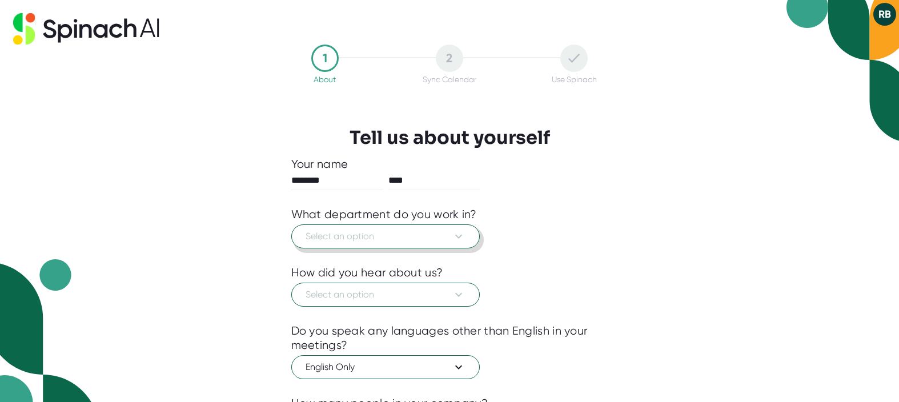
click at [433, 236] on span "Select an option" at bounding box center [386, 237] width 160 height 14
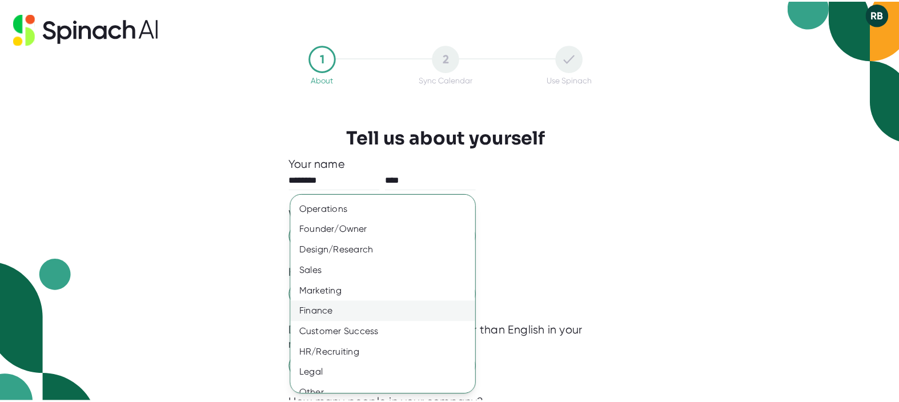
scroll to position [39, 0]
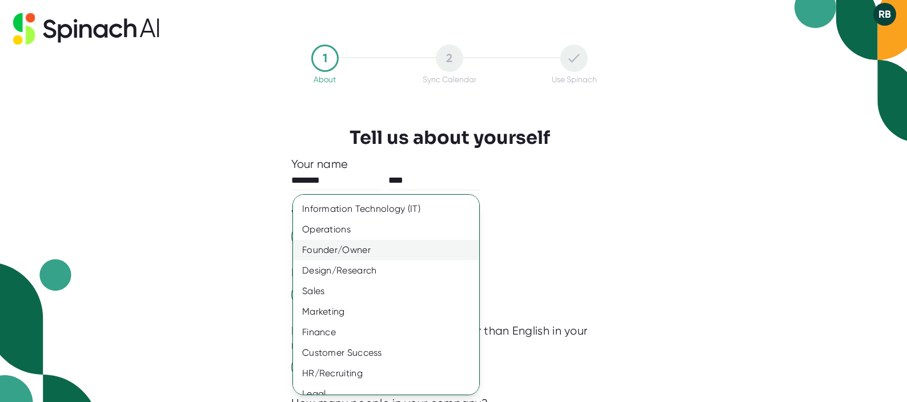
click at [394, 247] on div "Founder/Owner" at bounding box center [390, 250] width 194 height 21
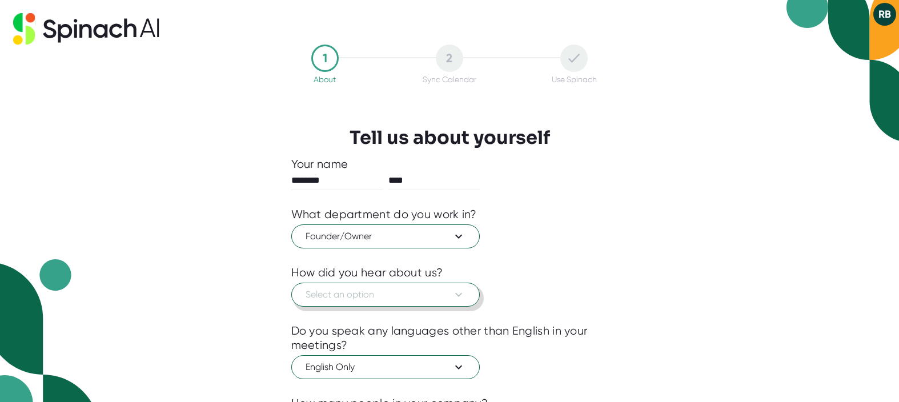
click at [439, 300] on span "Select an option" at bounding box center [386, 295] width 160 height 14
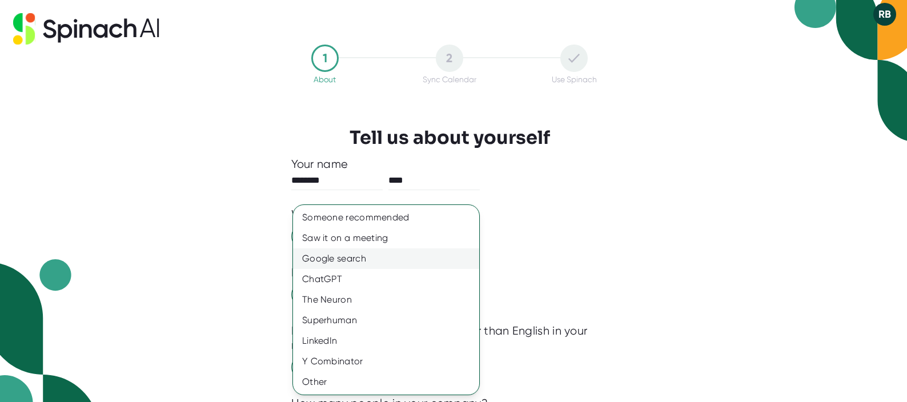
click at [370, 258] on div "Google search" at bounding box center [386, 258] width 186 height 21
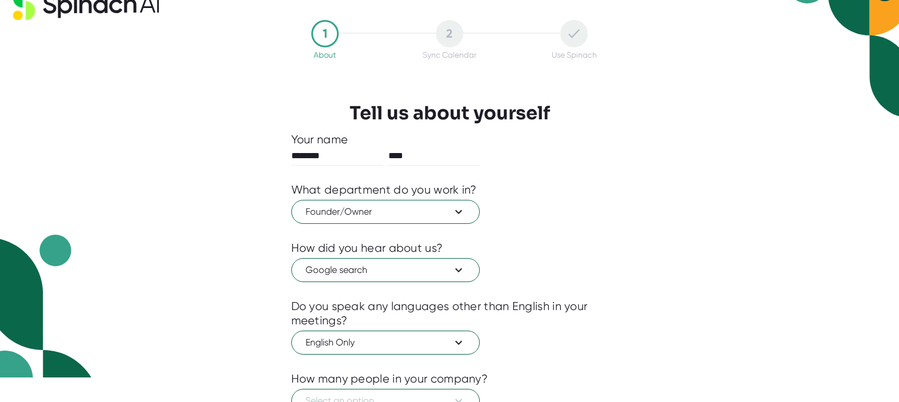
scroll to position [27, 0]
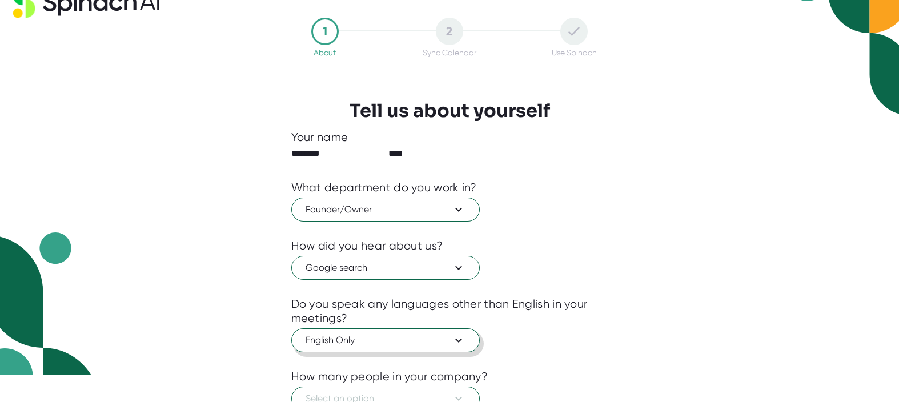
click at [443, 341] on span "English Only" at bounding box center [386, 341] width 160 height 14
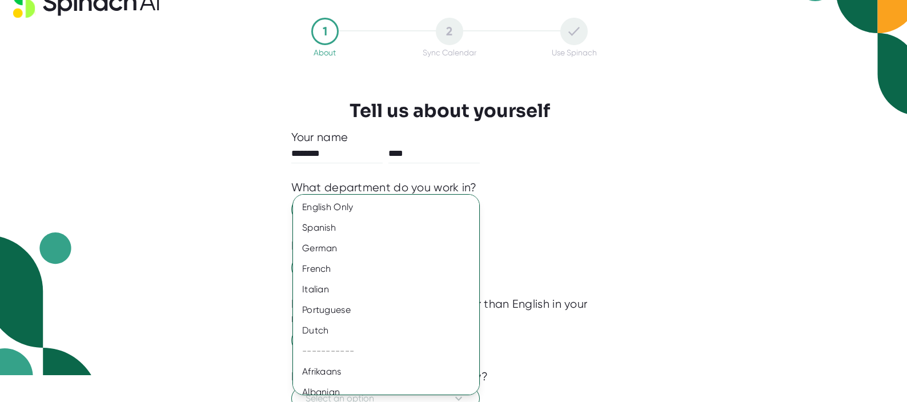
click at [593, 329] on div at bounding box center [453, 201] width 907 height 402
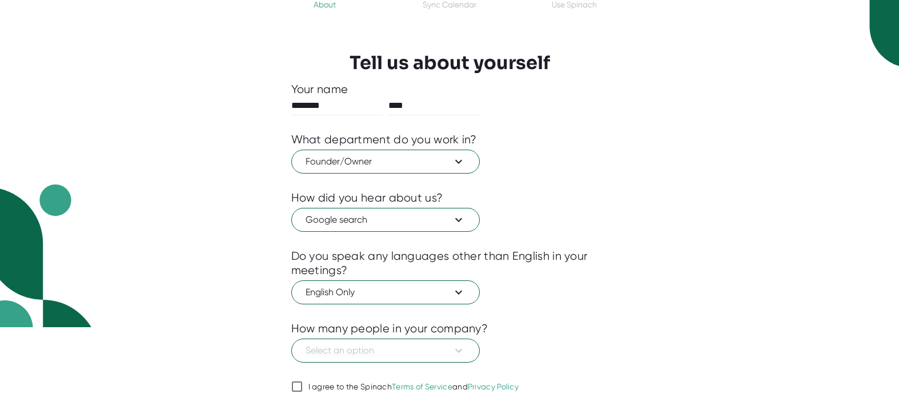
scroll to position [77, 0]
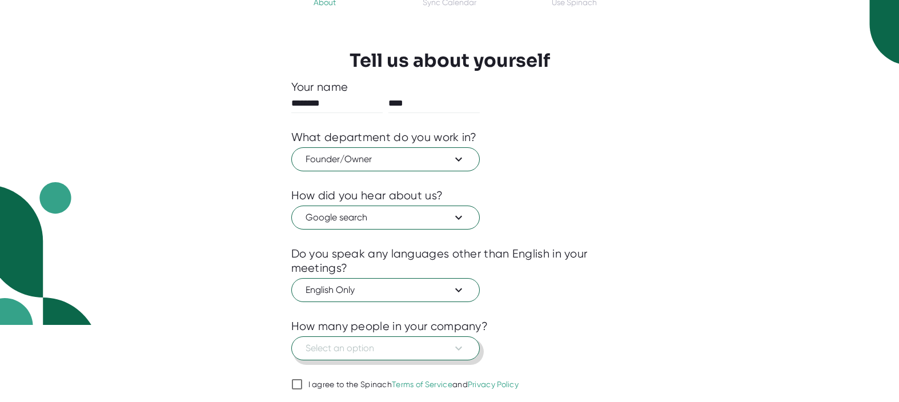
click at [432, 352] on span "Select an option" at bounding box center [386, 349] width 160 height 14
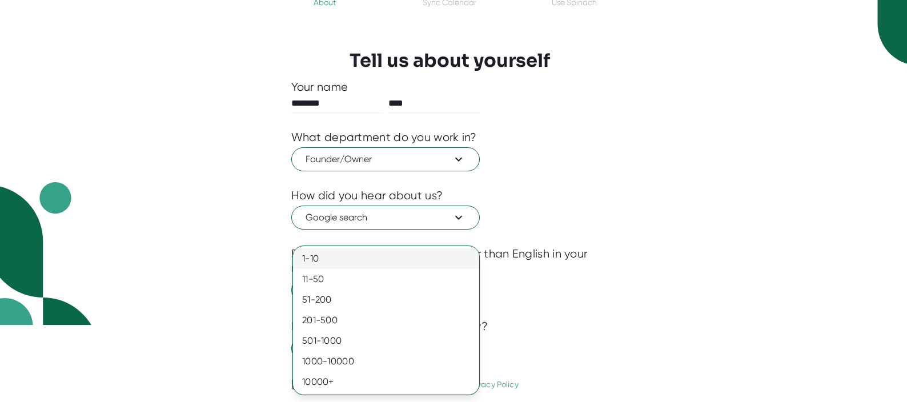
click at [366, 262] on div "1-10" at bounding box center [386, 258] width 186 height 21
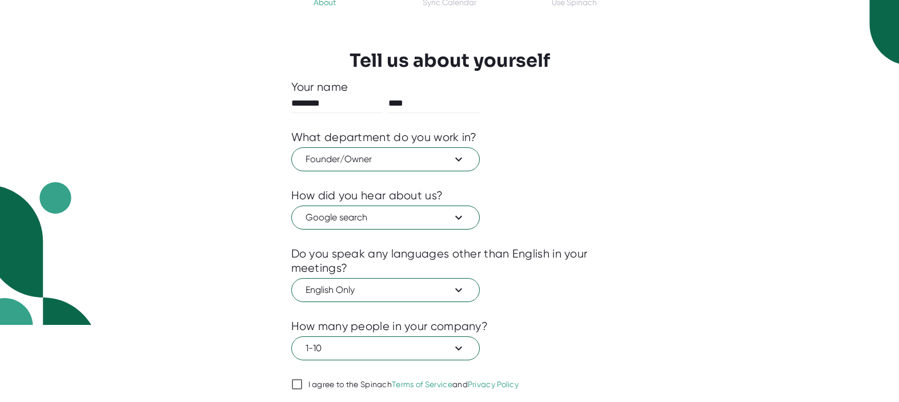
click at [615, 324] on div "1 About 2 Sync Calendar Use Spinach Tell us about yourself Your name ******** *…" at bounding box center [450, 203] width 374 height 473
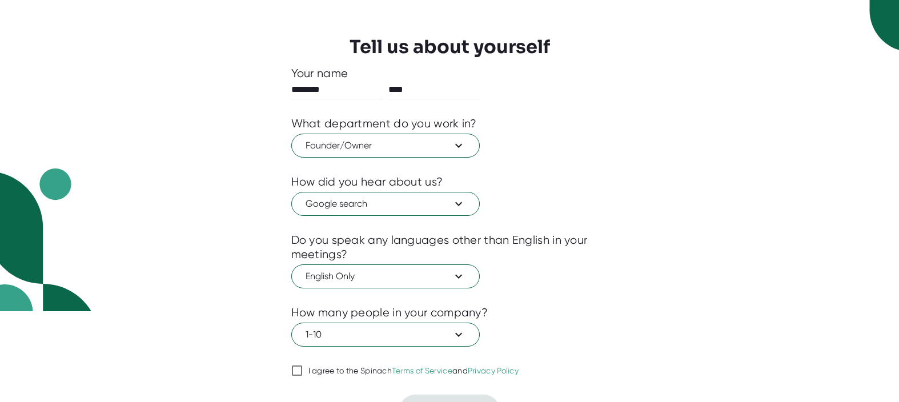
scroll to position [106, 0]
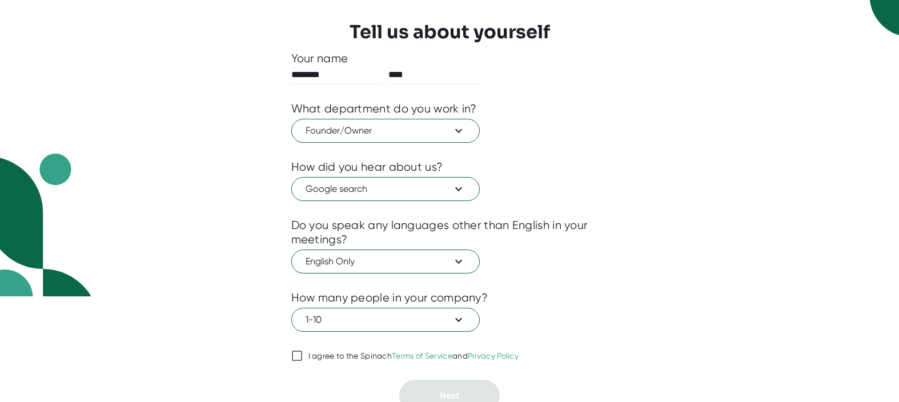
click at [370, 359] on div "I agree to the Spinach Terms of Service and Privacy Policy" at bounding box center [413, 356] width 211 height 10
click at [303, 359] on input "I agree to the Spinach Terms of Service and Privacy Policy" at bounding box center [296, 356] width 11 height 14
checkbox input "true"
click at [480, 397] on button "Next" at bounding box center [449, 396] width 101 height 32
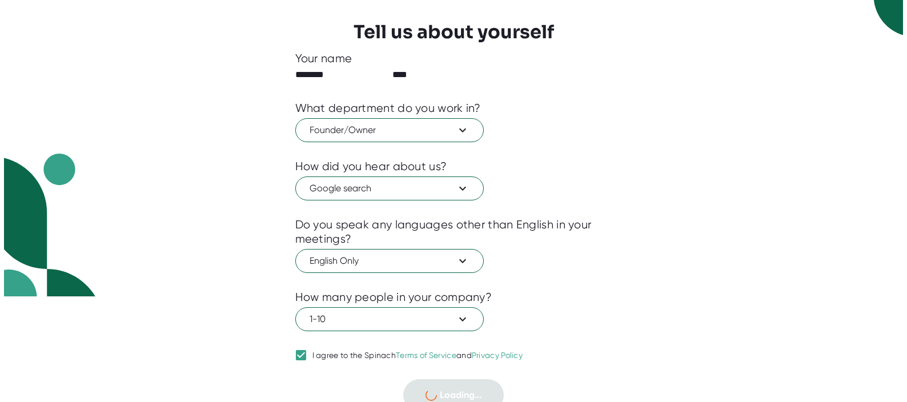
scroll to position [0, 0]
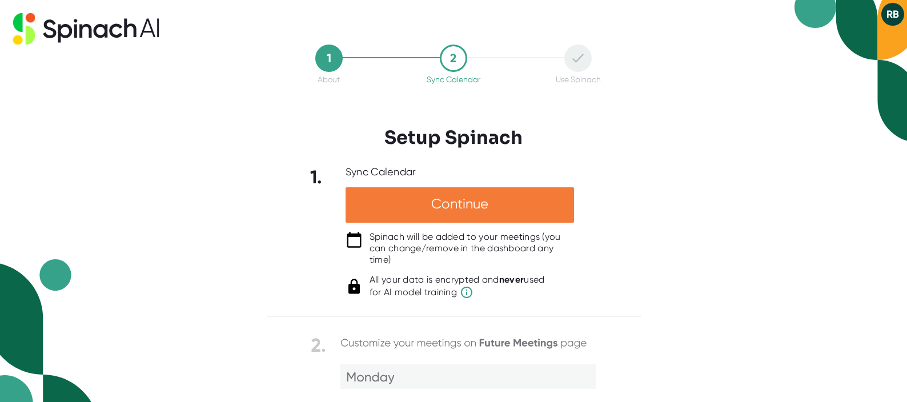
click at [489, 200] on div "Continue" at bounding box center [460, 204] width 228 height 35
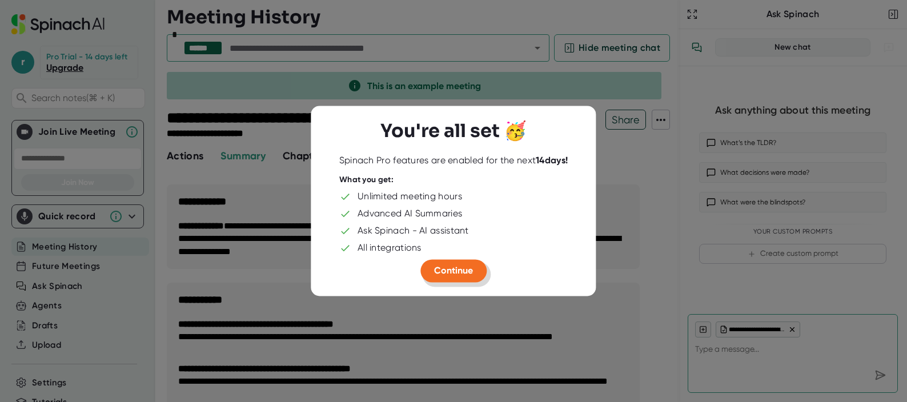
click at [473, 268] on button "Continue" at bounding box center [453, 270] width 66 height 23
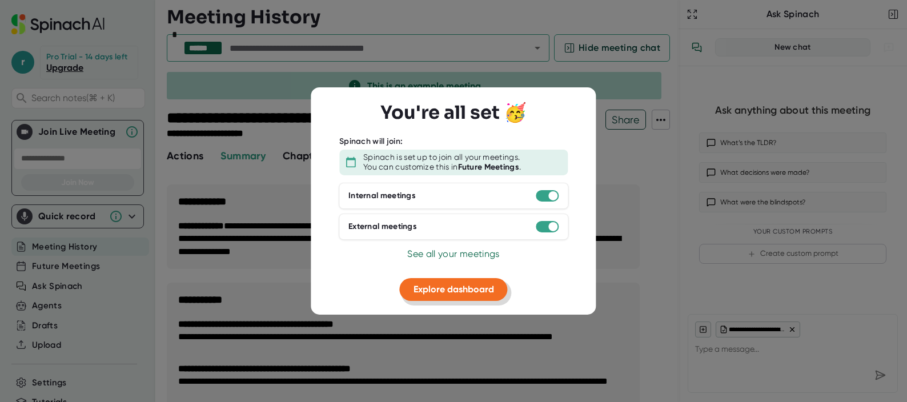
click at [480, 290] on span "Explore dashboard" at bounding box center [453, 288] width 81 height 11
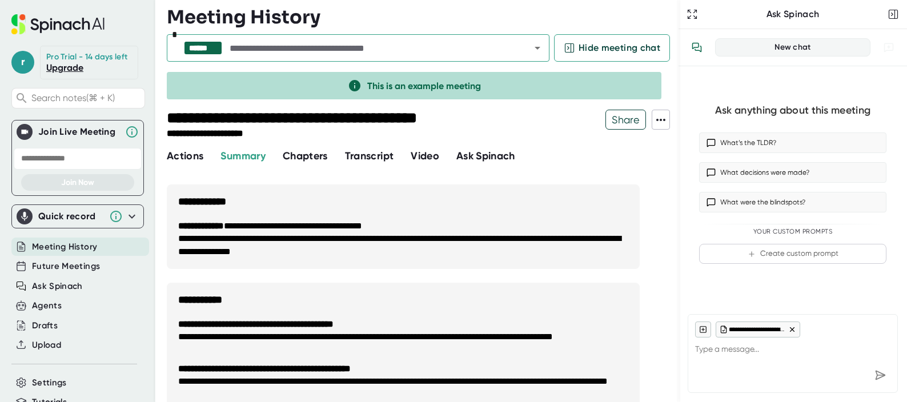
click at [199, 158] on span "Actions" at bounding box center [185, 156] width 37 height 13
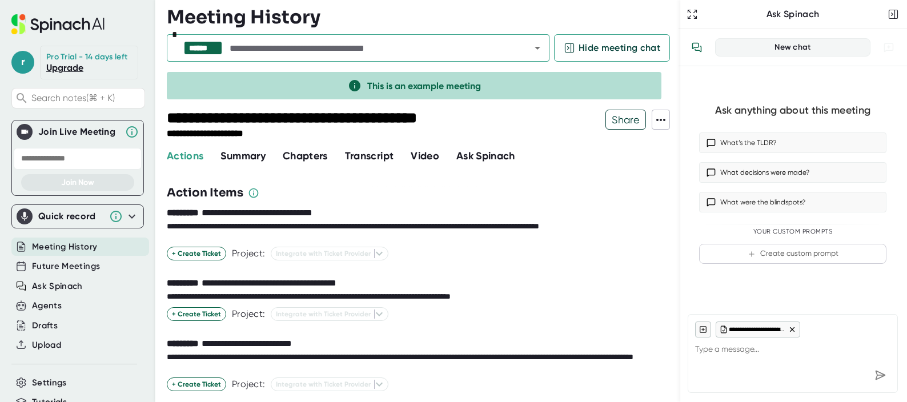
click at [253, 161] on span "Summary" at bounding box center [242, 156] width 45 height 13
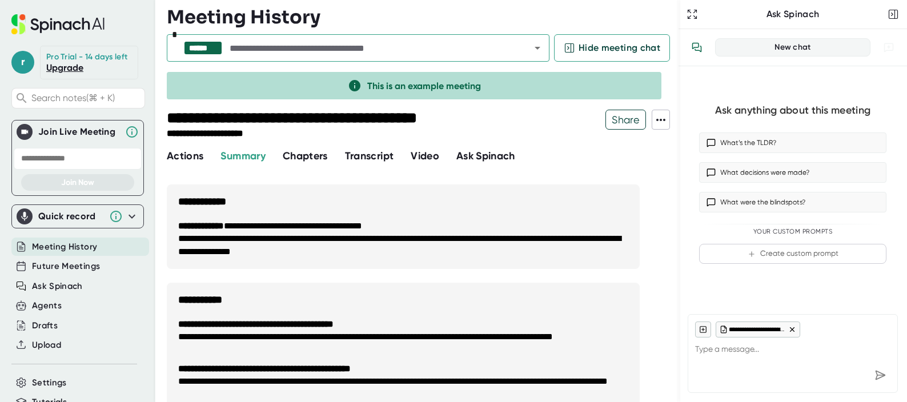
click at [375, 154] on span "Transcript" at bounding box center [369, 156] width 49 height 13
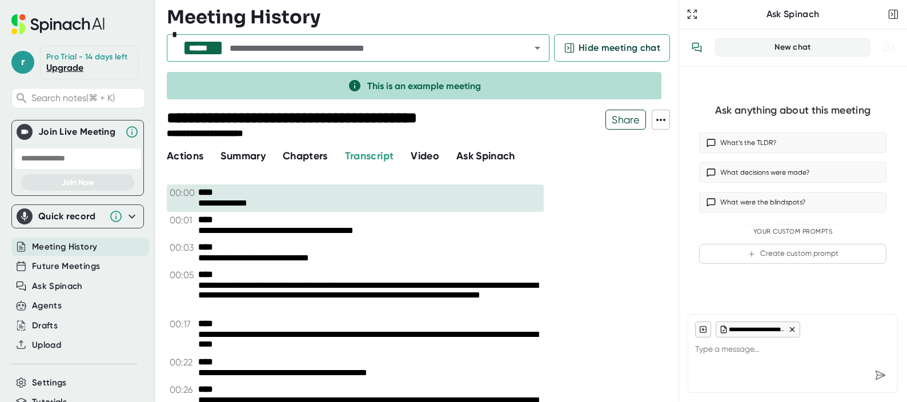
click at [499, 156] on span "Ask Spinach" at bounding box center [485, 156] width 59 height 13
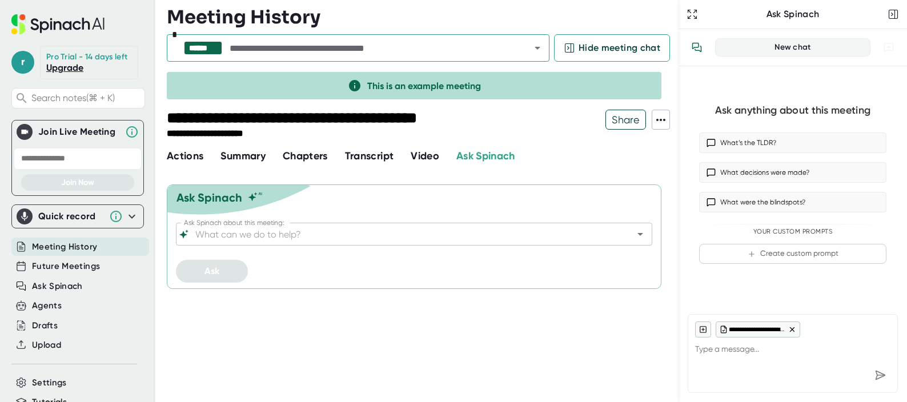
click at [85, 254] on span "Meeting History" at bounding box center [64, 246] width 65 height 13
type textarea "x"
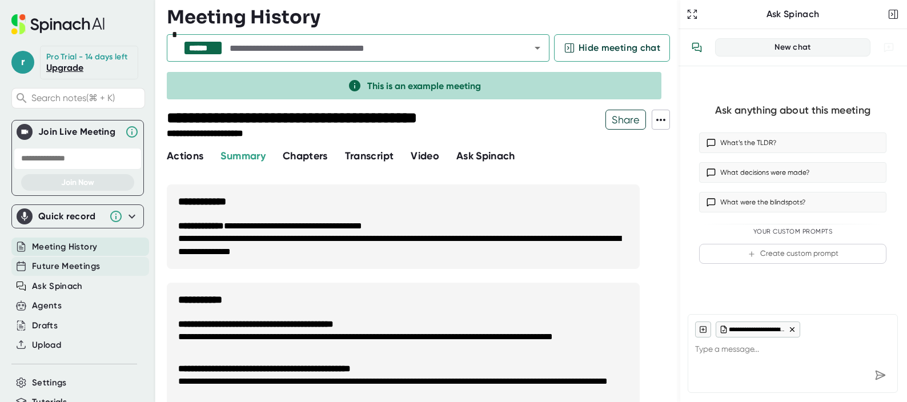
click at [86, 273] on span "Future Meetings" at bounding box center [66, 266] width 68 height 13
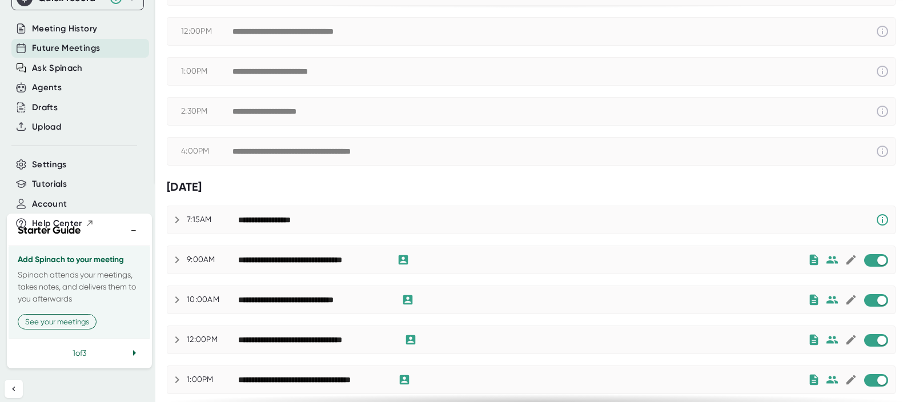
scroll to position [310, 0]
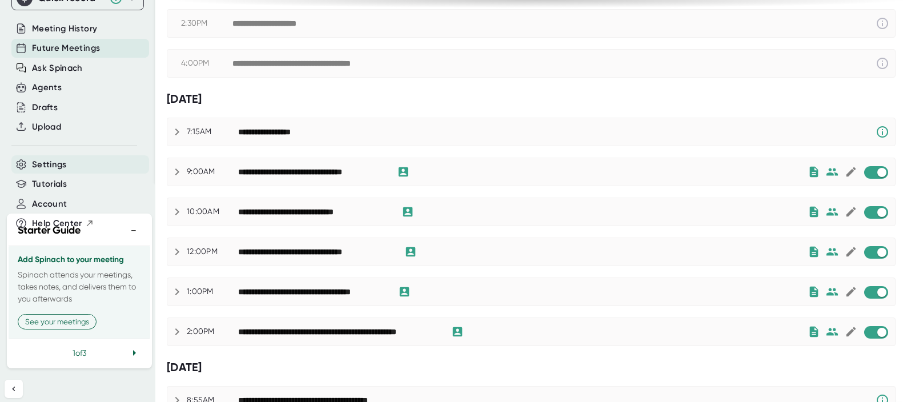
click at [71, 174] on div "Settings" at bounding box center [80, 164] width 138 height 19
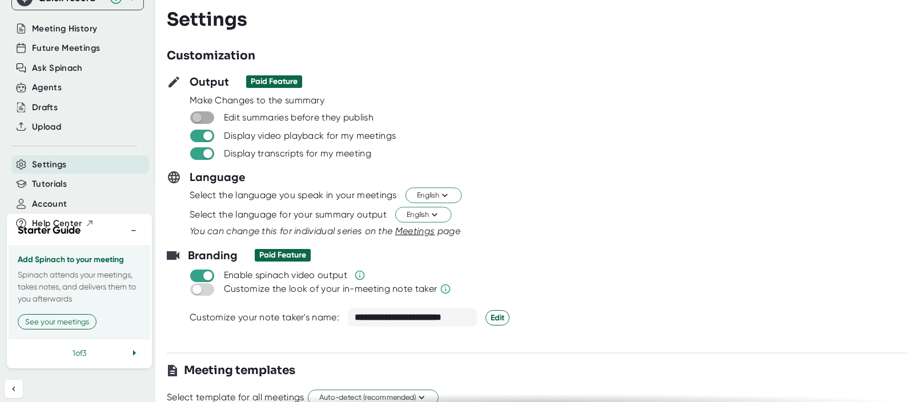
click at [211, 120] on input "checkbox" at bounding box center [196, 118] width 33 height 10
checkbox input "true"
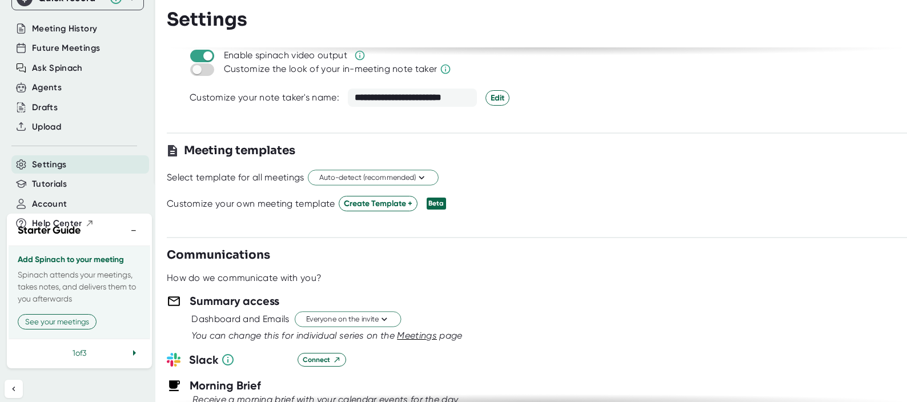
scroll to position [324, 0]
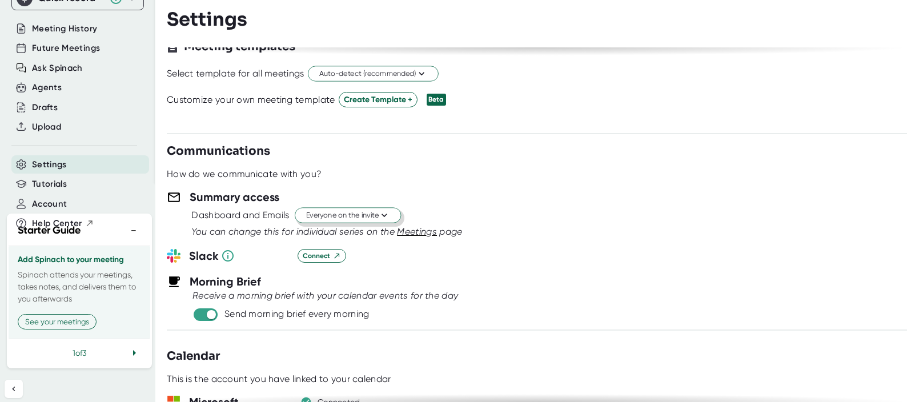
click at [379, 218] on span "Everyone on the invite" at bounding box center [347, 215] width 83 height 11
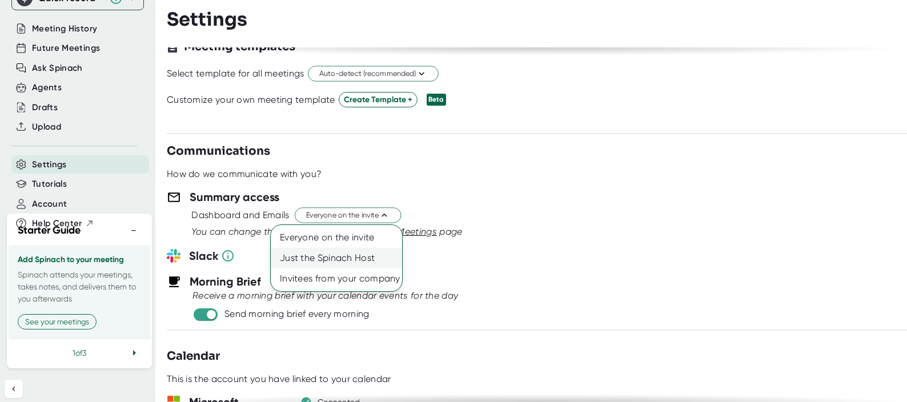
click at [375, 262] on div "Just the Spinach Host" at bounding box center [336, 258] width 131 height 21
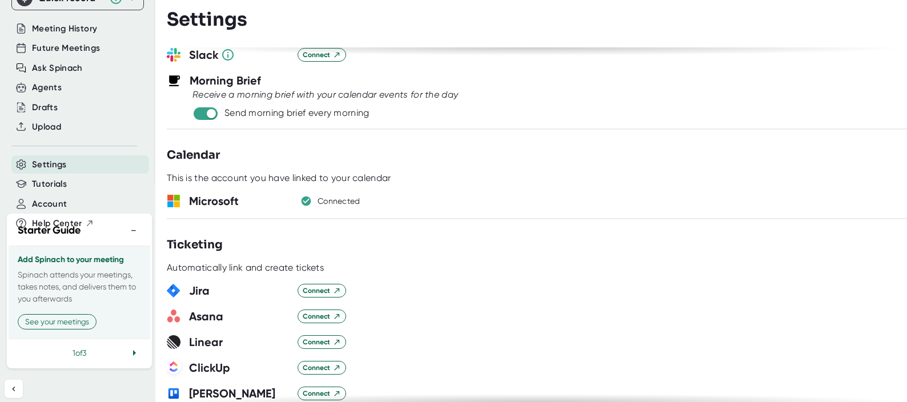
scroll to position [570, 0]
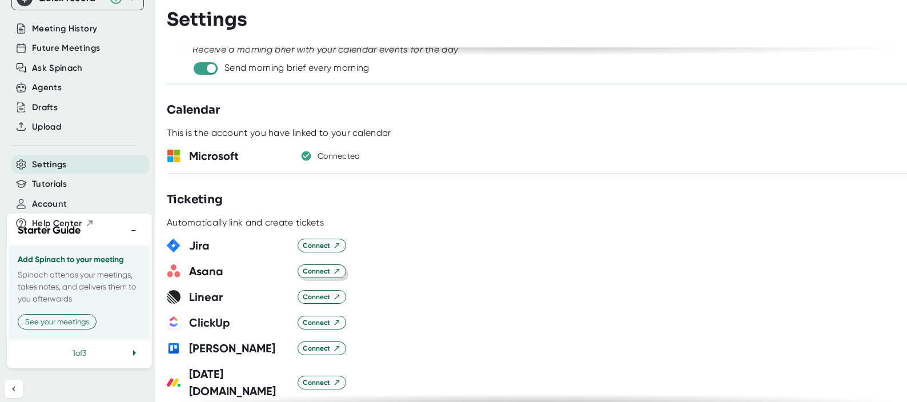
click at [325, 272] on span "Connect" at bounding box center [322, 271] width 38 height 10
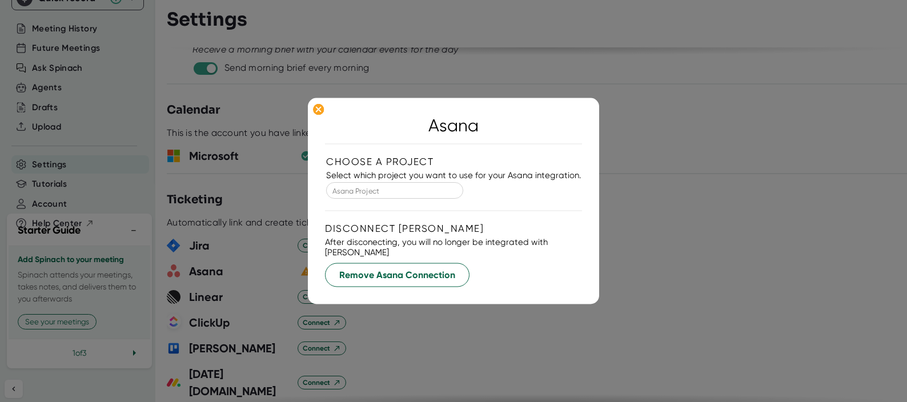
click at [427, 196] on input "Asana Project" at bounding box center [394, 190] width 119 height 13
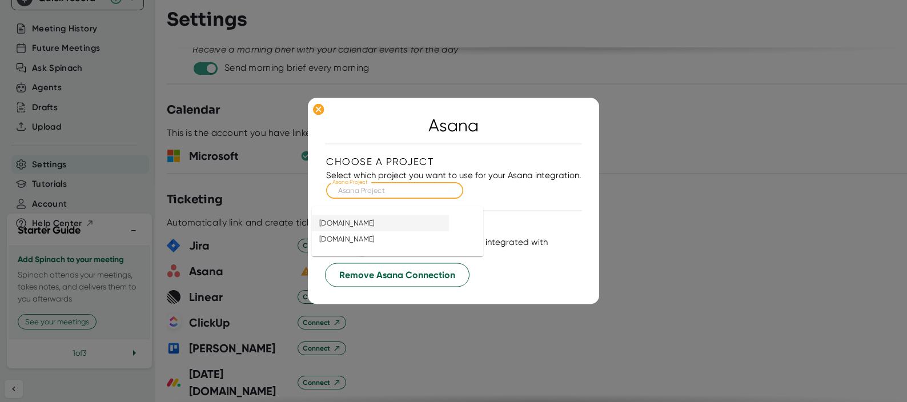
click at [414, 229] on li "[DOMAIN_NAME]" at bounding box center [380, 223] width 137 height 17
type input "[DOMAIN_NAME]"
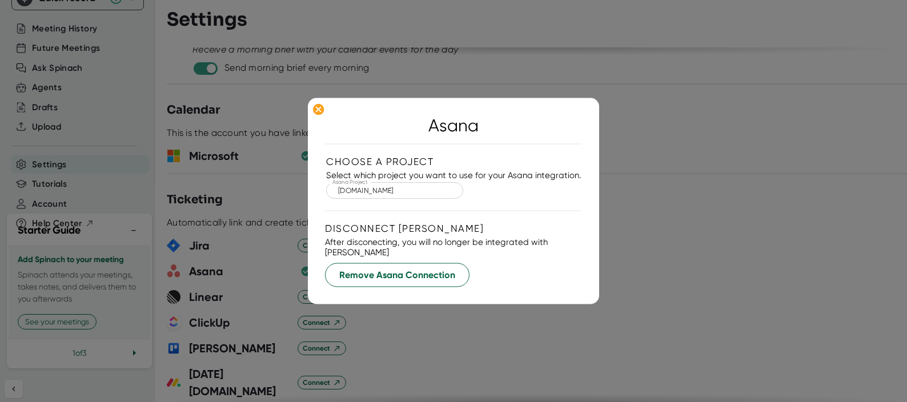
click at [504, 260] on div "Disconnect [PERSON_NAME] After disconecting, you will no longer be integrated w…" at bounding box center [453, 255] width 257 height 65
click at [321, 115] on ellipse at bounding box center [318, 109] width 11 height 11
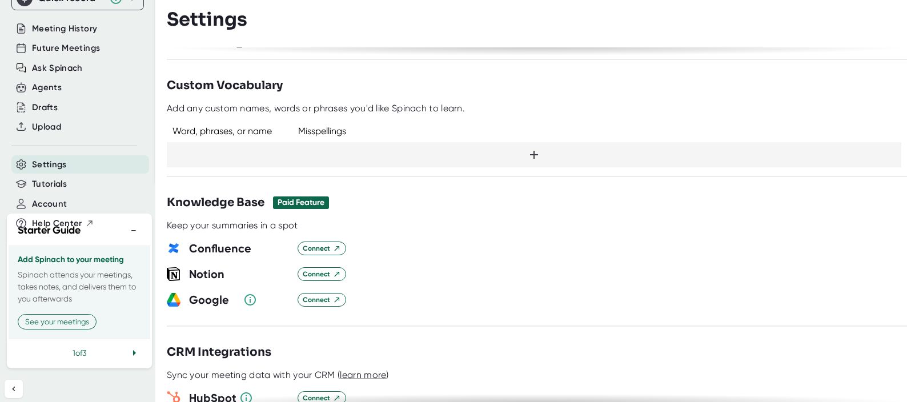
scroll to position [1027, 0]
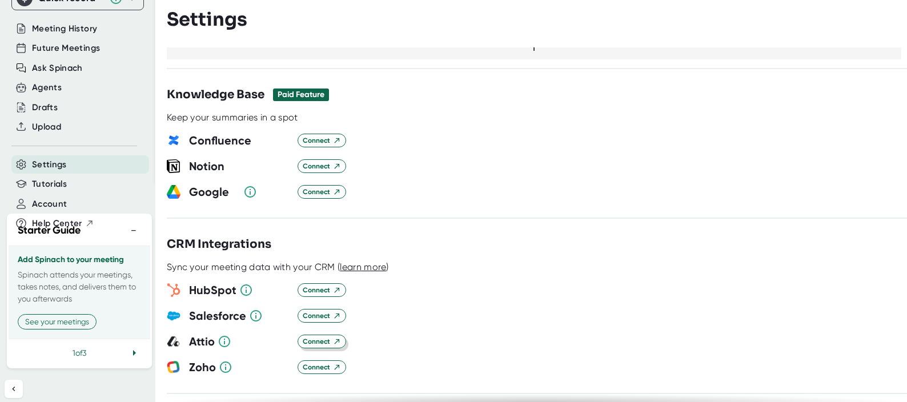
click at [337, 338] on icon at bounding box center [337, 342] width 8 height 8
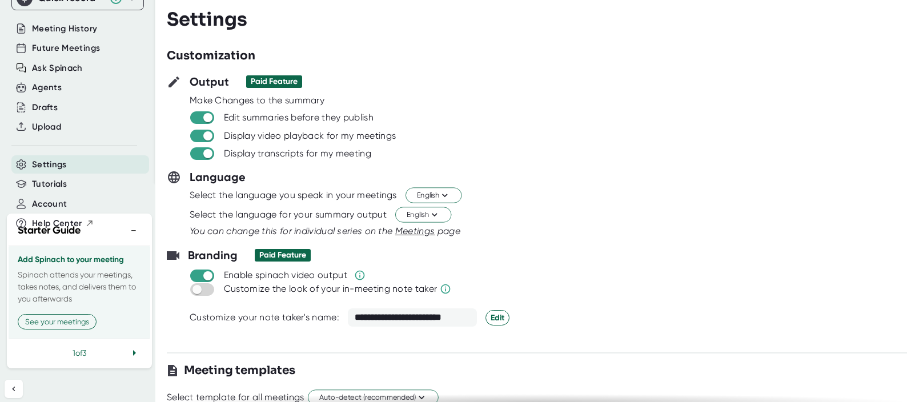
scroll to position [0, 0]
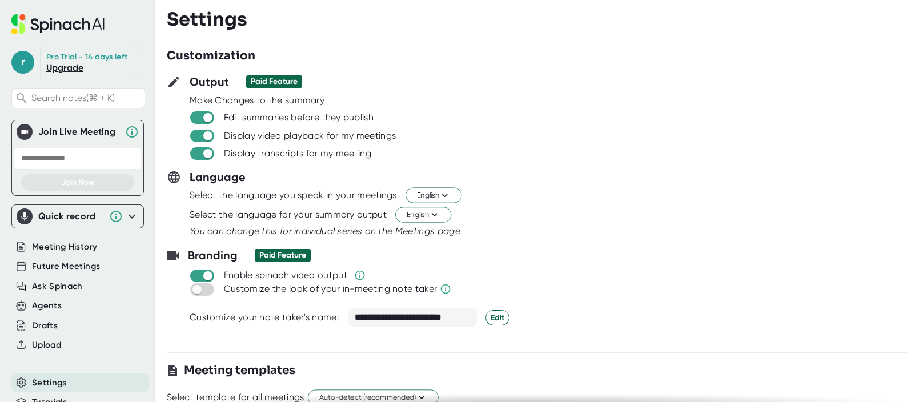
click at [94, 170] on input "text" at bounding box center [78, 159] width 128 height 22
click at [132, 224] on div "Quick record Include tab audio Start Recording" at bounding box center [77, 216] width 132 height 24
click at [130, 223] on icon at bounding box center [132, 217] width 14 height 14
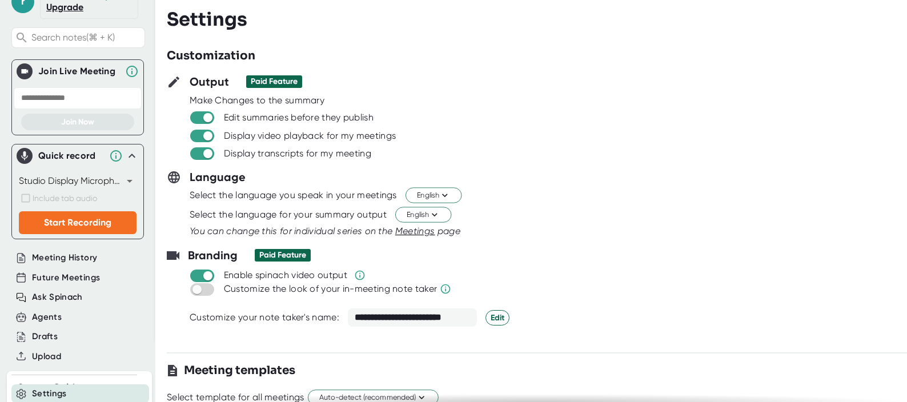
scroll to position [143, 0]
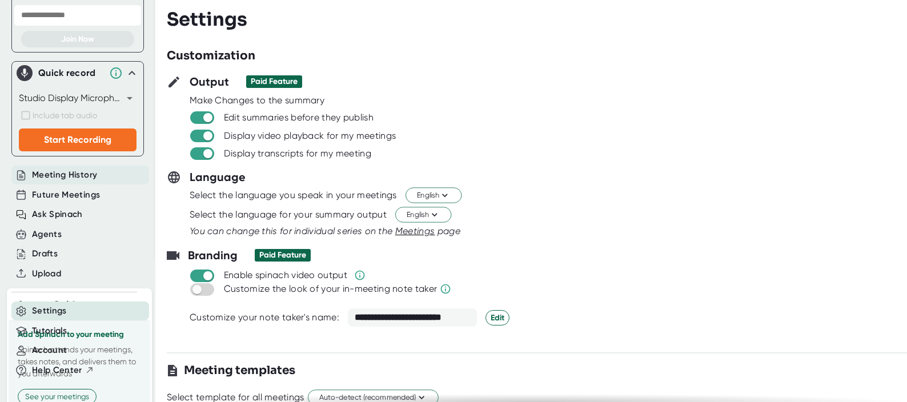
click at [90, 182] on span "Meeting History" at bounding box center [64, 174] width 65 height 13
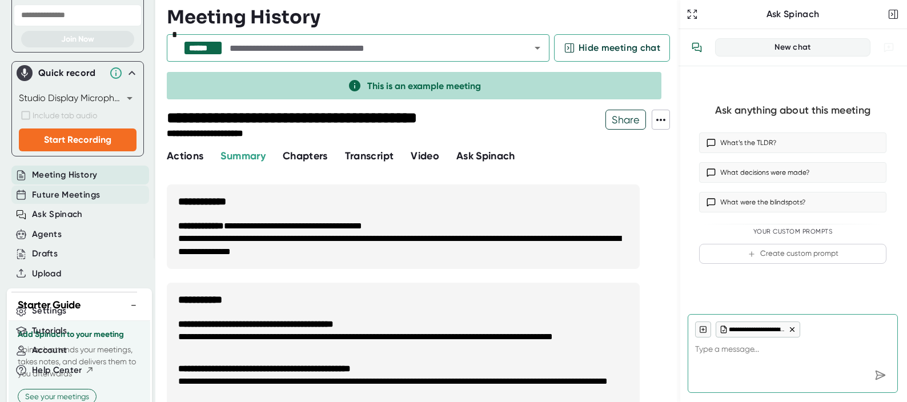
type textarea "x"
click at [93, 202] on span "Future Meetings" at bounding box center [66, 194] width 68 height 13
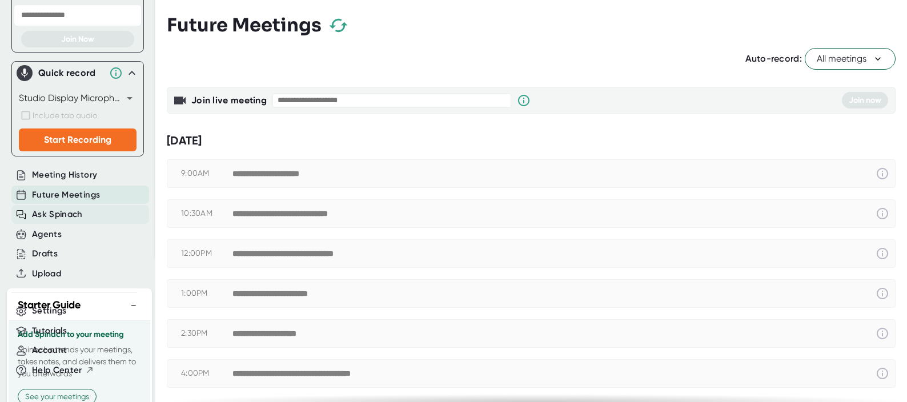
click at [78, 221] on span "Ask Spinach" at bounding box center [57, 214] width 51 height 13
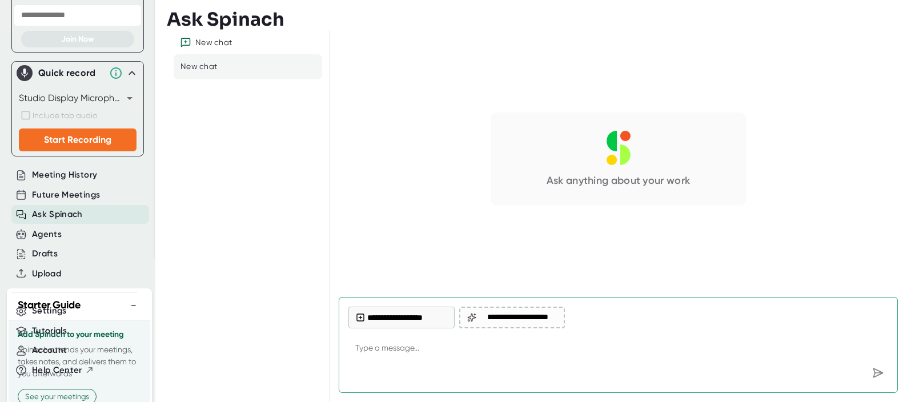
scroll to position [219, 0]
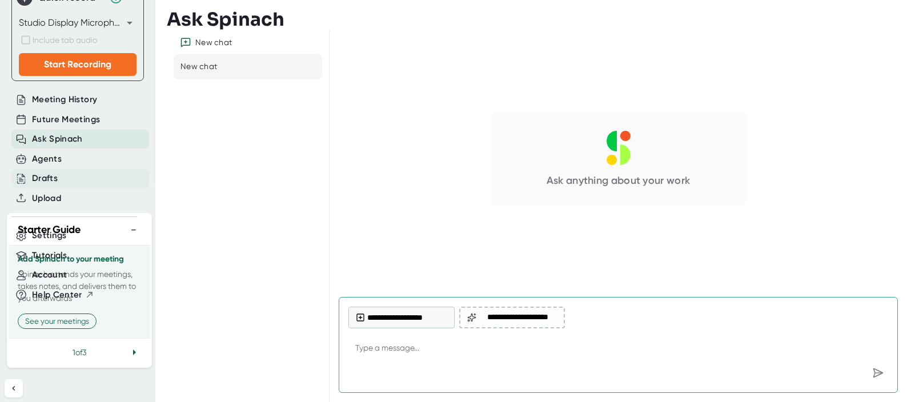
type textarea "x"
drag, startPoint x: 57, startPoint y: 187, endPoint x: 62, endPoint y: 165, distance: 22.3
click at [57, 185] on div "Drafts" at bounding box center [45, 178] width 26 height 13
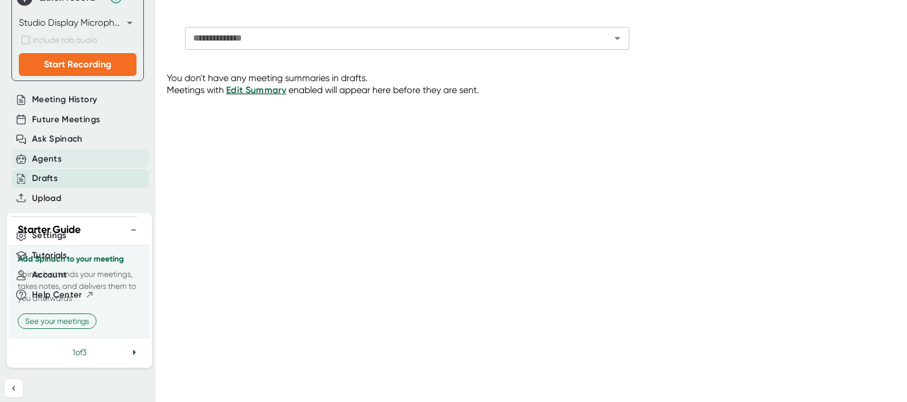
click at [62, 165] on div "Agents" at bounding box center [80, 159] width 138 height 19
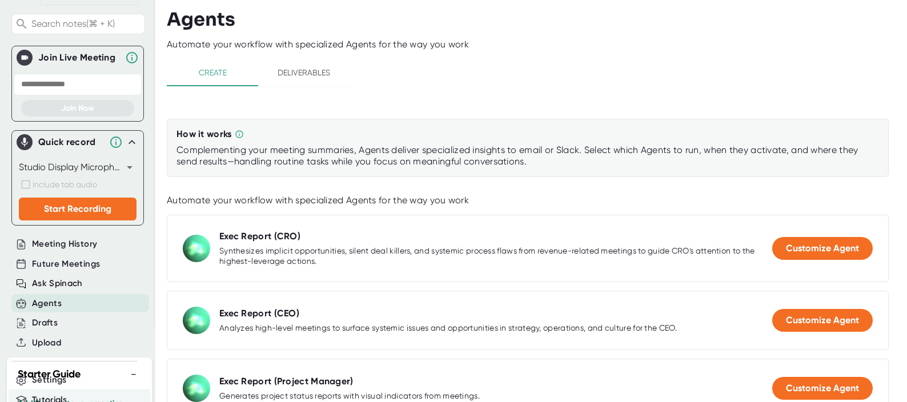
scroll to position [222, 0]
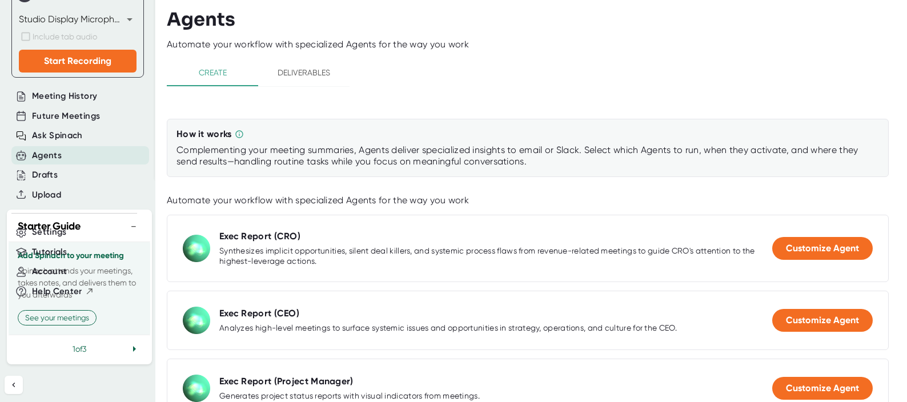
click at [126, 229] on button "−" at bounding box center [133, 226] width 15 height 17
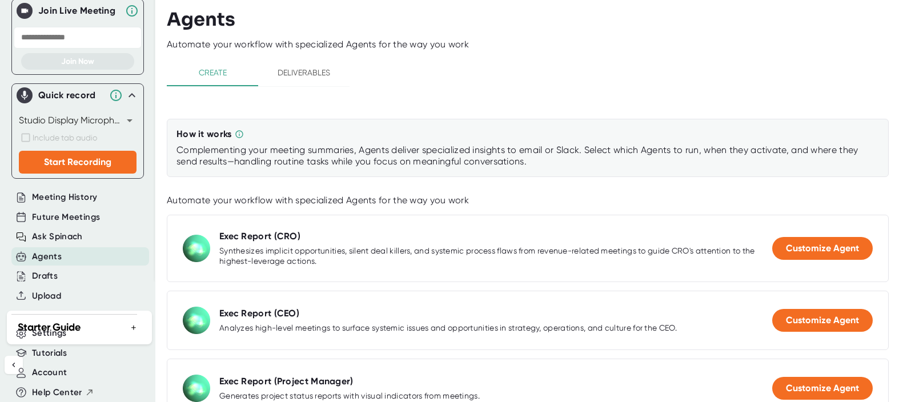
scroll to position [129, 0]
click at [11, 360] on icon at bounding box center [13, 364] width 9 height 9
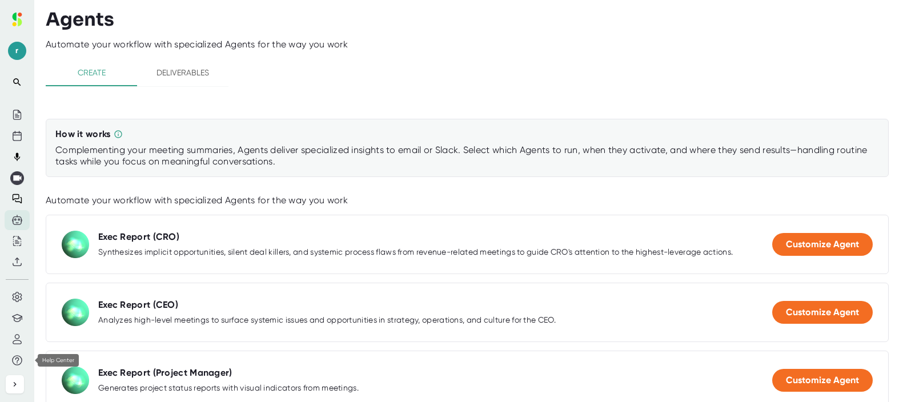
scroll to position [0, 0]
click at [22, 24] on icon at bounding box center [17, 20] width 14 height 14
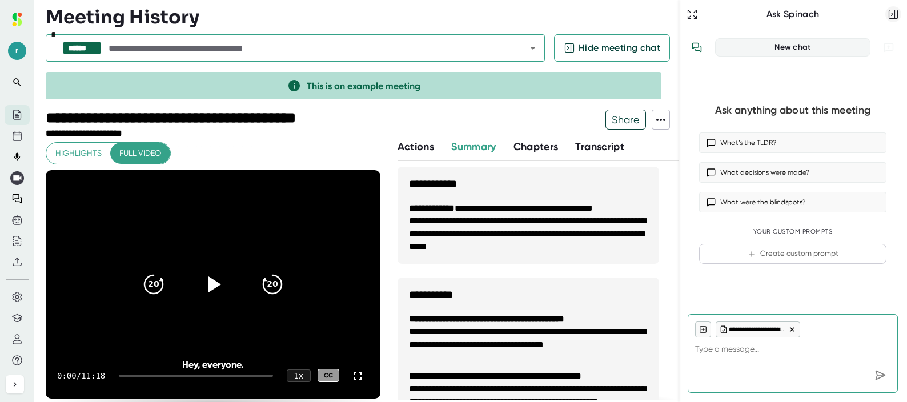
type textarea "x"
click at [896, 15] on icon "button" at bounding box center [893, 14] width 11 height 11
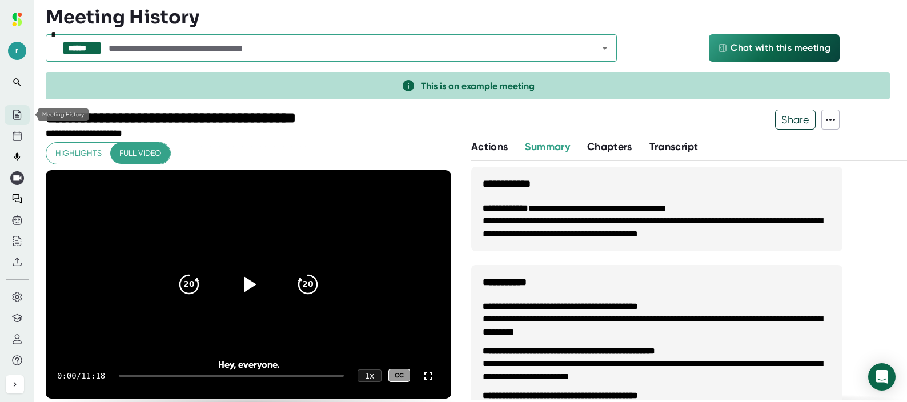
click at [16, 115] on icon at bounding box center [16, 115] width 2 height 0
click at [19, 136] on icon at bounding box center [17, 136] width 10 height 10
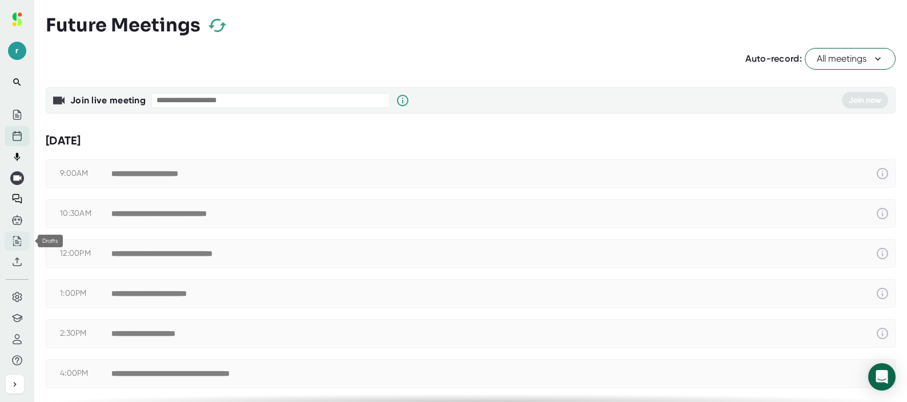
click at [18, 240] on icon at bounding box center [16, 240] width 2 height 0
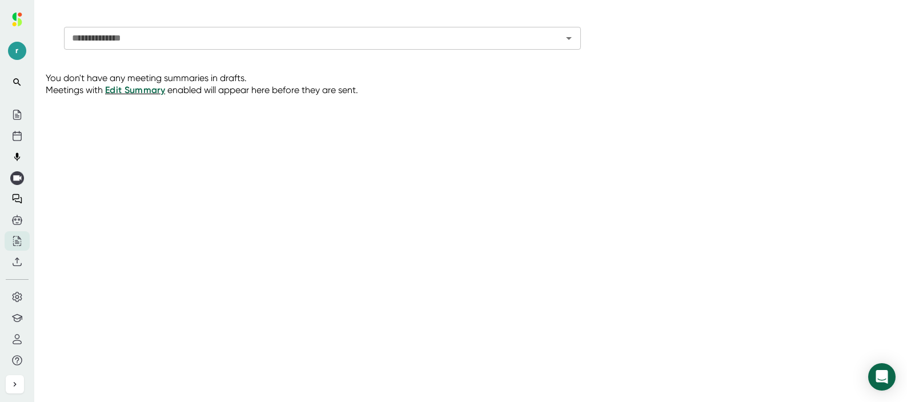
click at [220, 166] on div "**********" at bounding box center [476, 201] width 861 height 366
click at [23, 298] on button at bounding box center [17, 297] width 25 height 20
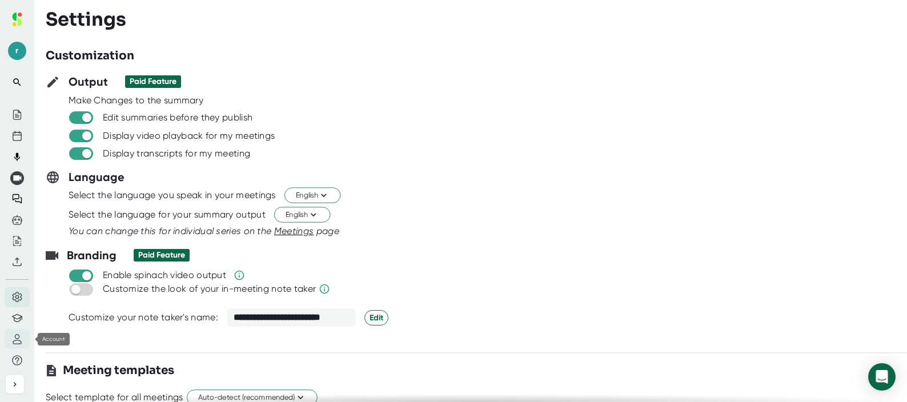
click at [17, 344] on button at bounding box center [17, 339] width 25 height 20
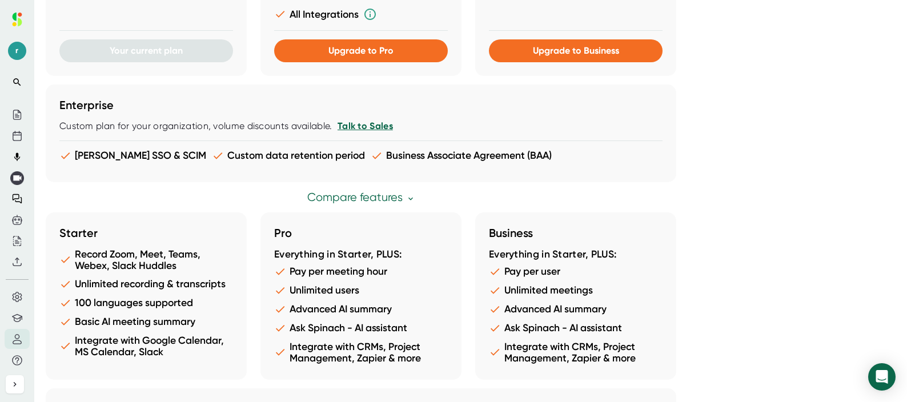
scroll to position [499, 0]
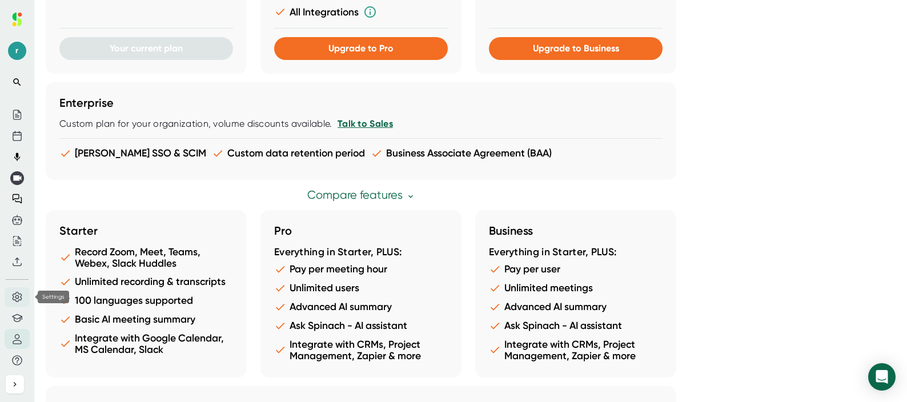
click at [13, 295] on icon at bounding box center [17, 297] width 10 height 10
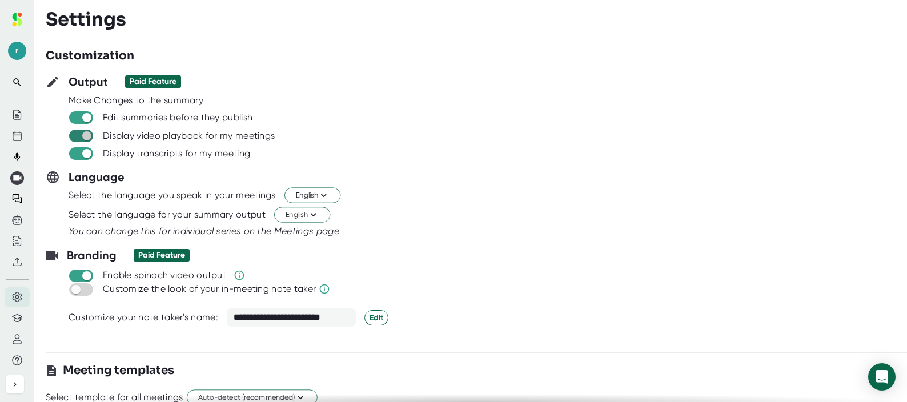
click at [85, 136] on input "checkbox" at bounding box center [86, 136] width 33 height 10
checkbox input "false"
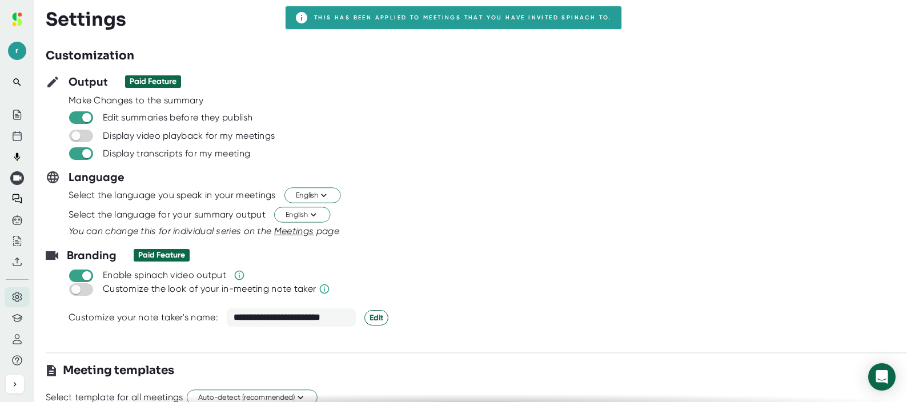
scroll to position [2, 0]
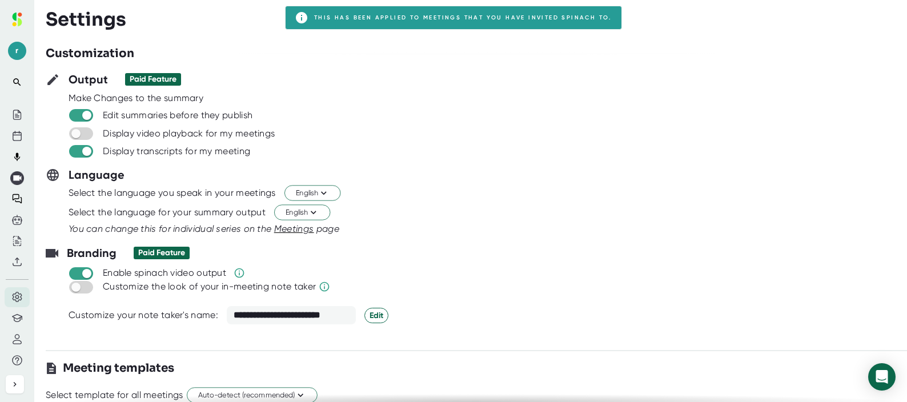
click at [75, 267] on span at bounding box center [81, 273] width 24 height 13
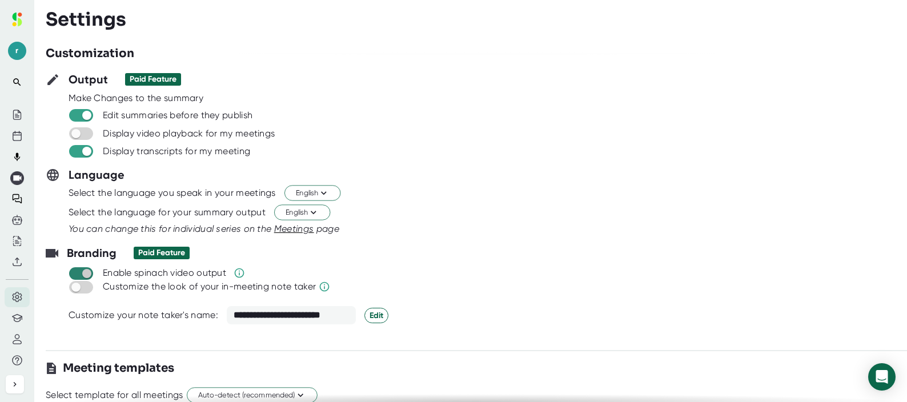
click at [82, 273] on input "checkbox" at bounding box center [86, 273] width 33 height 10
checkbox input "false"
click at [89, 287] on input "checkbox" at bounding box center [75, 287] width 33 height 10
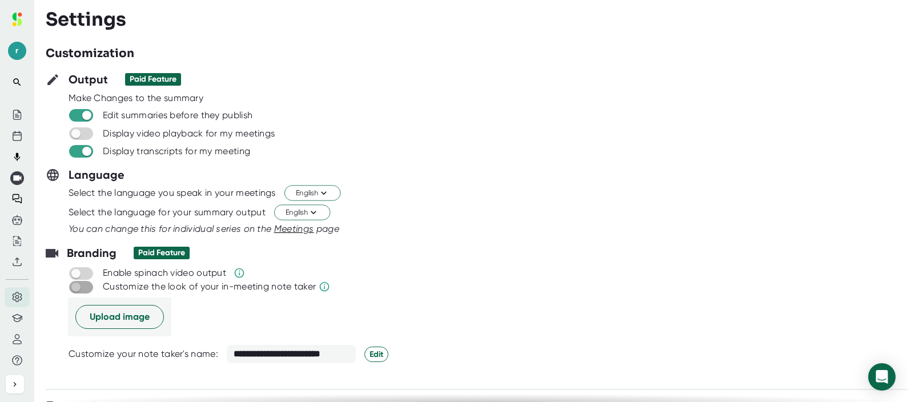
click at [86, 287] on input "checkbox" at bounding box center [75, 287] width 33 height 10
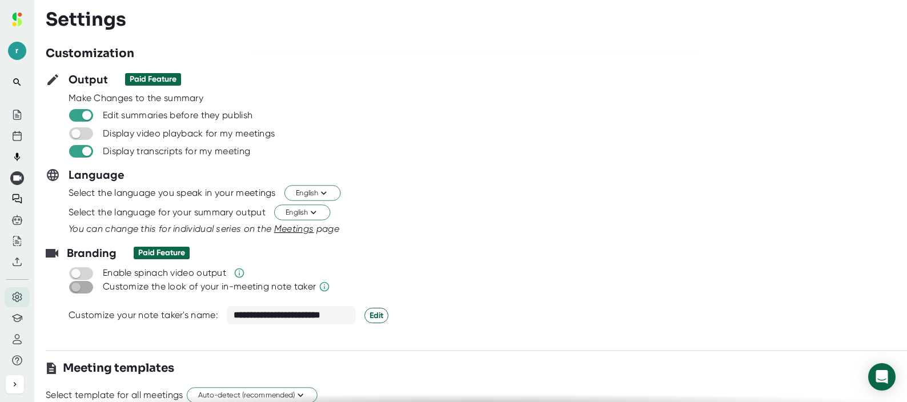
click at [79, 286] on input "checkbox" at bounding box center [75, 287] width 33 height 10
checkbox input "false"
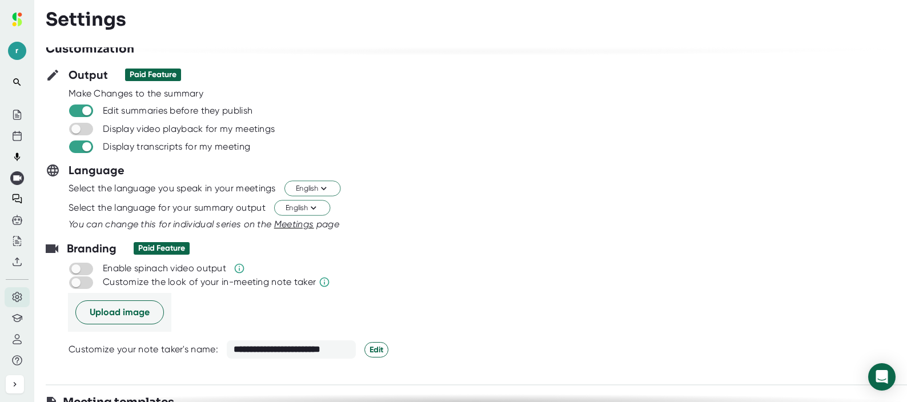
scroll to position [9, 0]
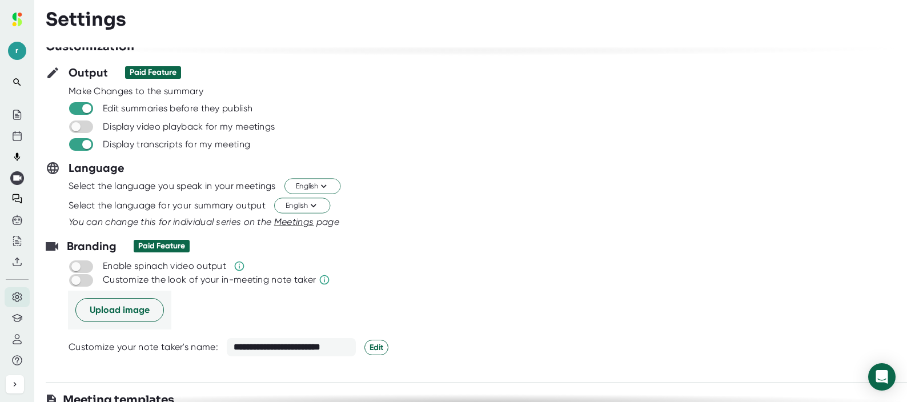
click at [287, 353] on div "**********" at bounding box center [291, 347] width 129 height 18
click at [290, 351] on div "**********" at bounding box center [291, 347] width 129 height 18
click at [382, 345] on span "Edit" at bounding box center [377, 348] width 14 height 12
drag, startPoint x: 288, startPoint y: 345, endPoint x: 222, endPoint y: 344, distance: 66.3
click at [222, 344] on div "**********" at bounding box center [499, 345] width 861 height 15
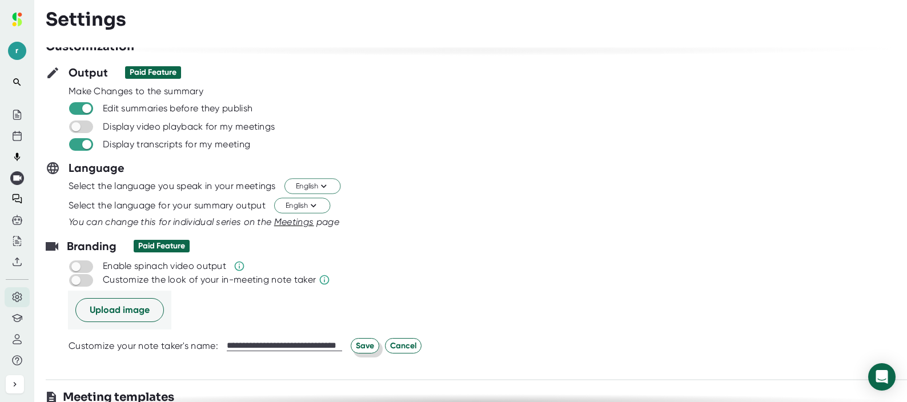
type input "**********"
click at [367, 344] on span "Save" at bounding box center [365, 346] width 18 height 12
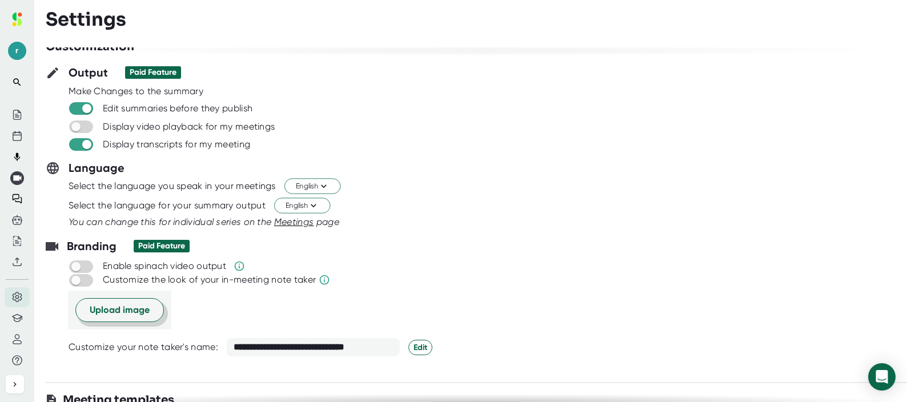
click at [132, 310] on span "Upload image" at bounding box center [120, 310] width 60 height 14
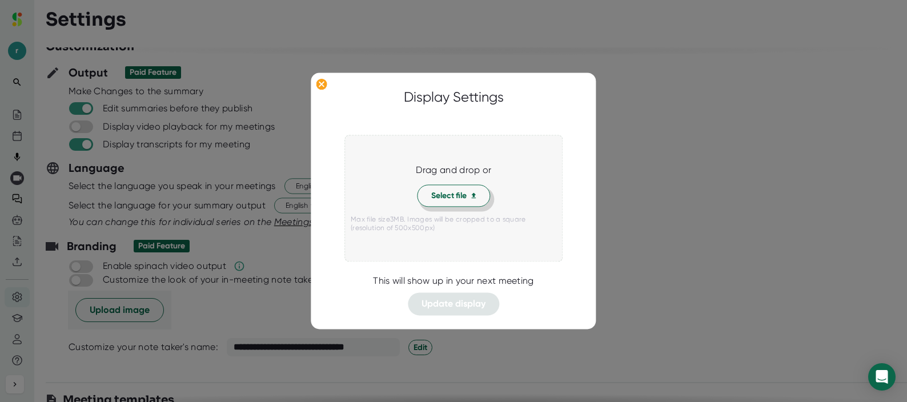
click at [456, 199] on span "Select file" at bounding box center [453, 196] width 45 height 12
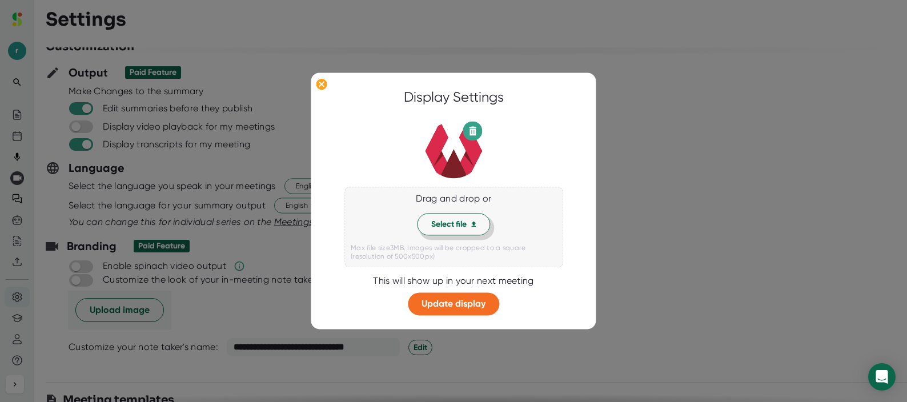
click at [461, 225] on span "Select file" at bounding box center [453, 224] width 45 height 12
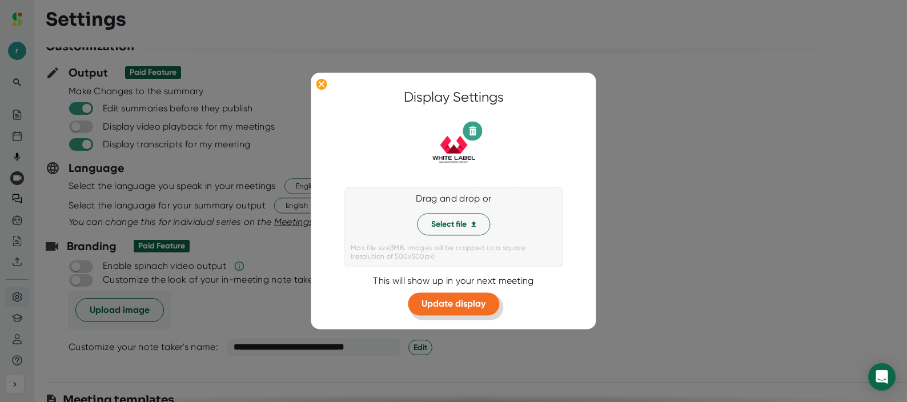
click at [468, 303] on span "Update display" at bounding box center [453, 303] width 64 height 11
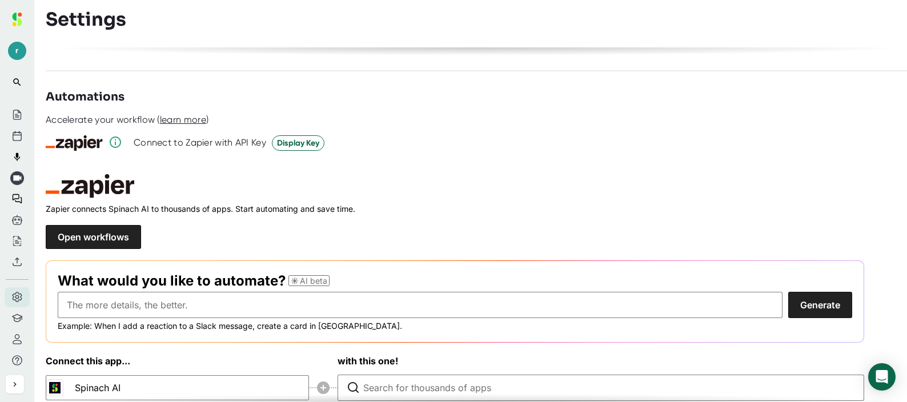
scroll to position [0, 0]
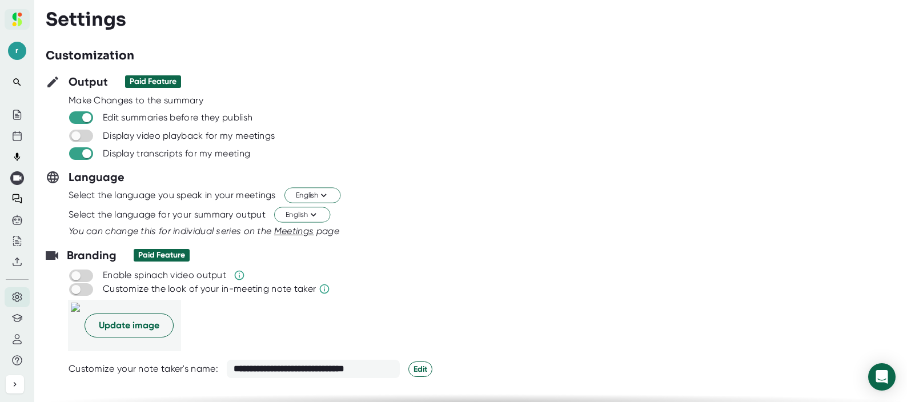
click at [21, 18] on icon at bounding box center [17, 20] width 14 height 14
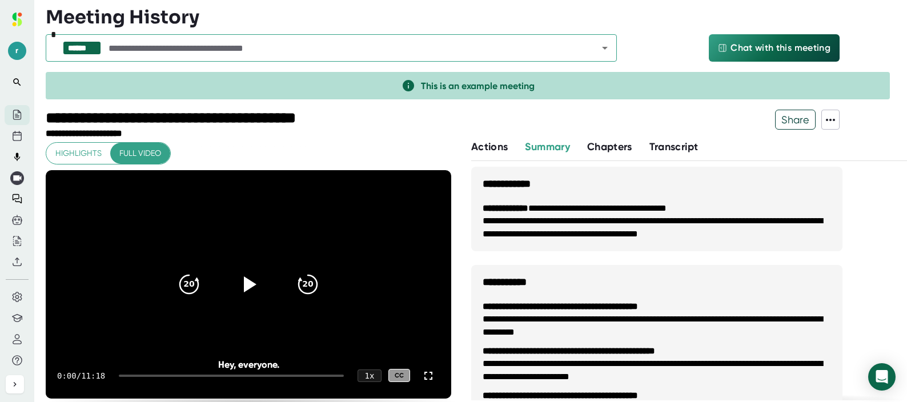
click at [624, 147] on span "Chapters" at bounding box center [609, 146] width 45 height 13
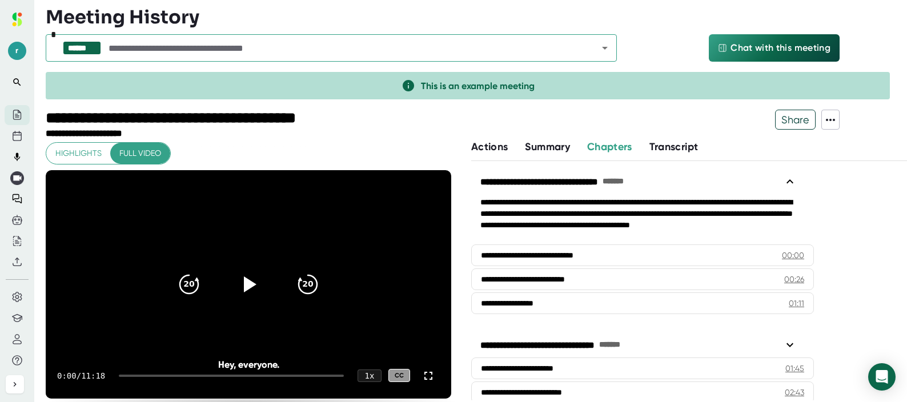
click at [689, 144] on span "Transcript" at bounding box center [673, 146] width 49 height 13
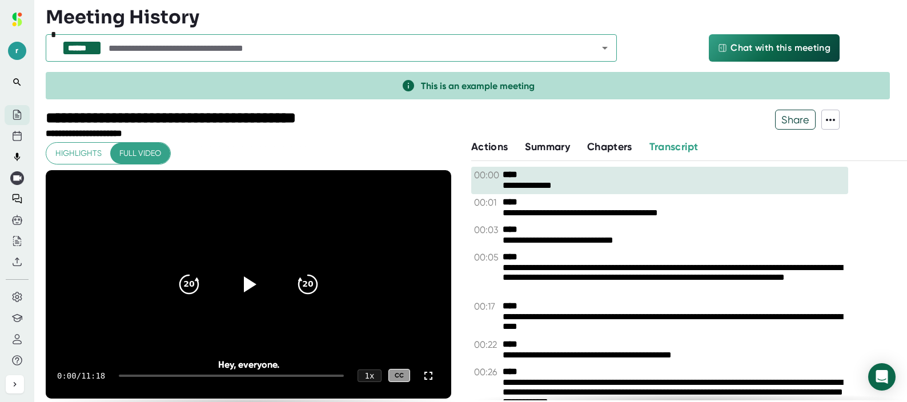
click at [493, 150] on span "Actions" at bounding box center [489, 146] width 37 height 13
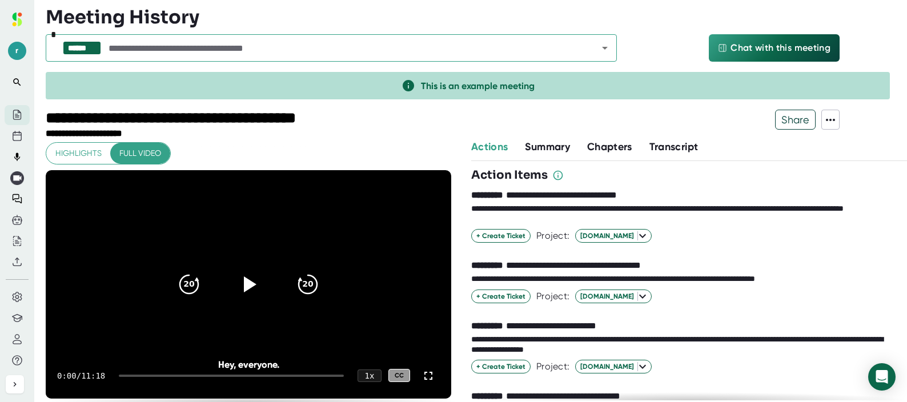
click at [836, 117] on icon at bounding box center [831, 120] width 14 height 14
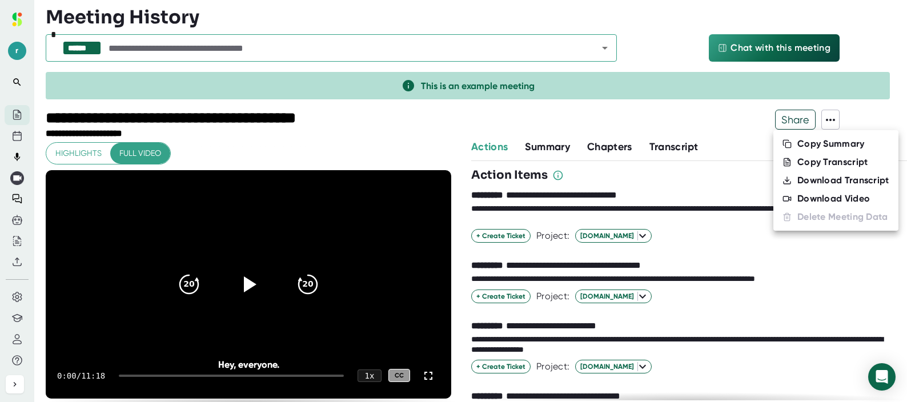
click at [721, 135] on div at bounding box center [453, 201] width 907 height 402
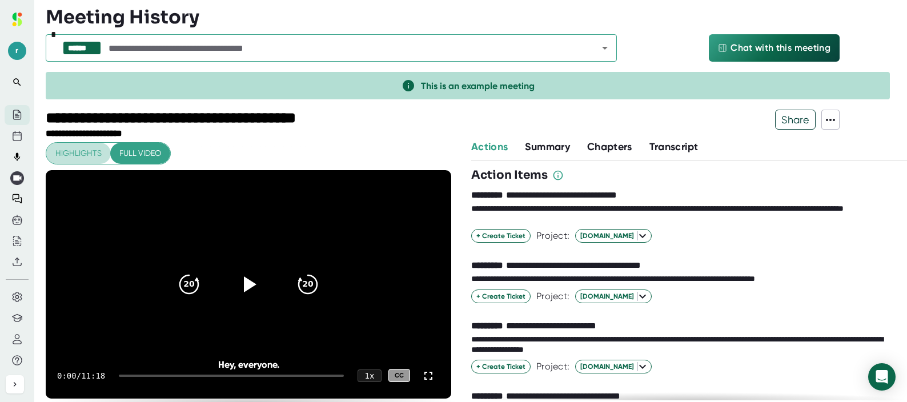
click at [90, 151] on span "Highlights" at bounding box center [78, 153] width 46 height 14
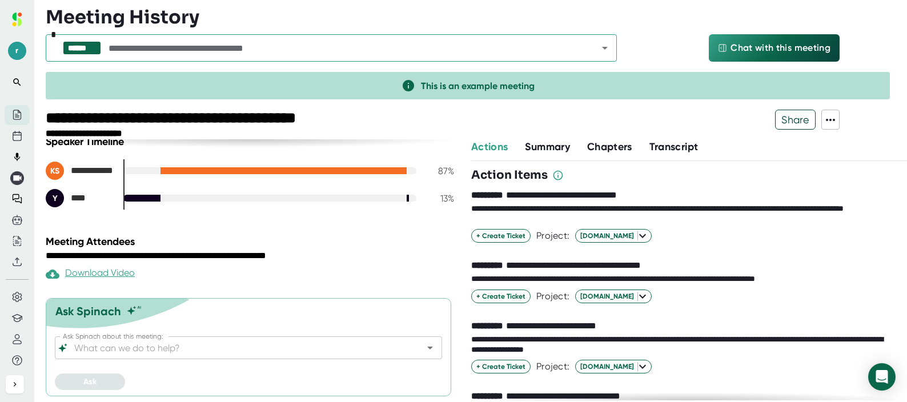
scroll to position [271, 0]
click at [20, 300] on icon at bounding box center [17, 297] width 10 height 10
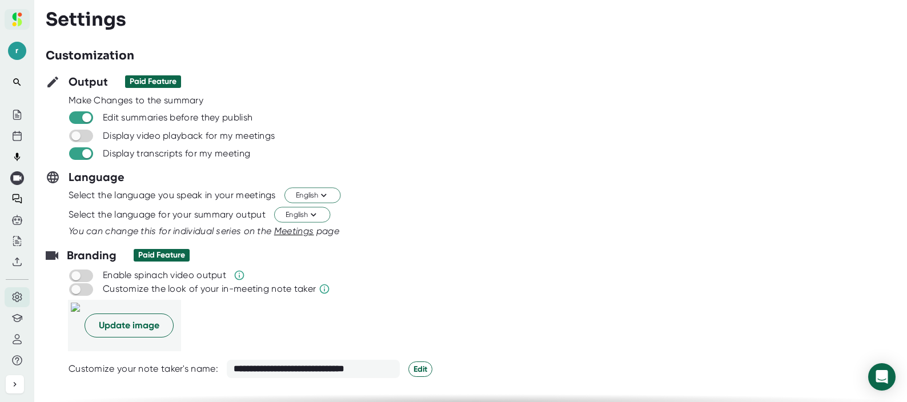
click at [12, 11] on button at bounding box center [17, 19] width 25 height 21
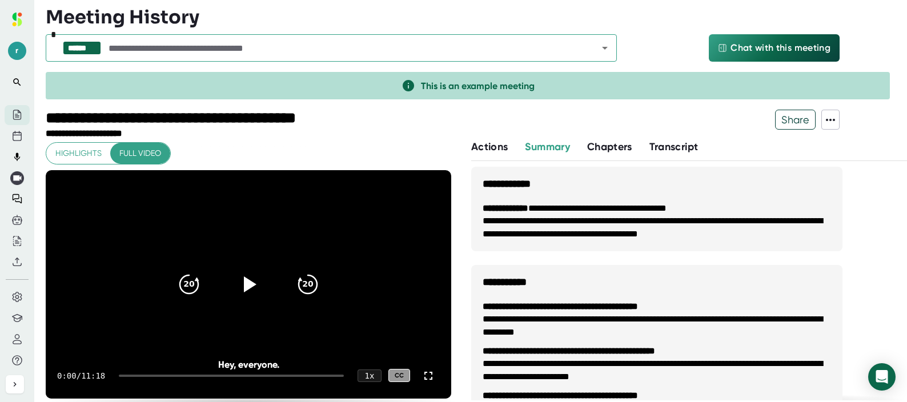
click at [656, 21] on div "Meeting History" at bounding box center [476, 17] width 861 height 23
click at [18, 111] on icon at bounding box center [17, 115] width 10 height 10
click at [14, 15] on icon at bounding box center [14, 17] width 4 height 8
